Goal: Transaction & Acquisition: Obtain resource

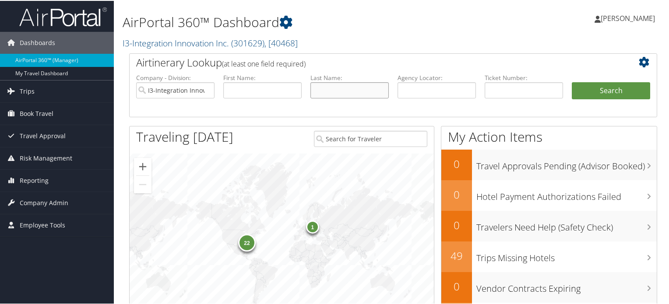
click at [341, 85] on input "text" at bounding box center [349, 89] width 78 height 16
type input "rinna"
click at [572, 81] on button "Search" at bounding box center [611, 90] width 78 height 18
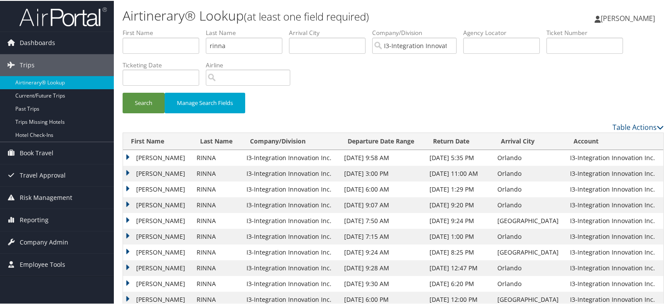
click at [142, 218] on td "LEE JOSEPH" at bounding box center [157, 220] width 69 height 16
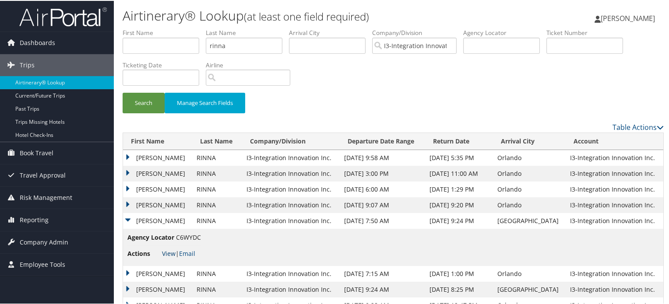
click at [169, 254] on link "View" at bounding box center [169, 253] width 14 height 8
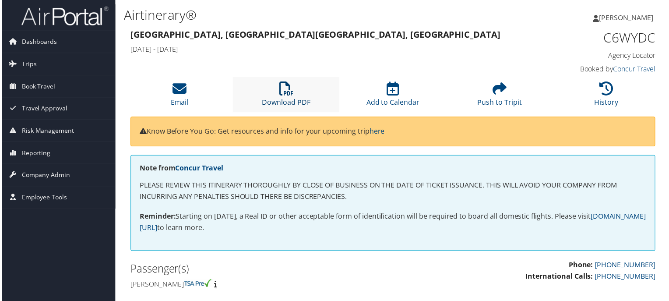
click at [294, 102] on link "Download PDF" at bounding box center [285, 97] width 49 height 21
